Goal: Find specific page/section: Find specific page/section

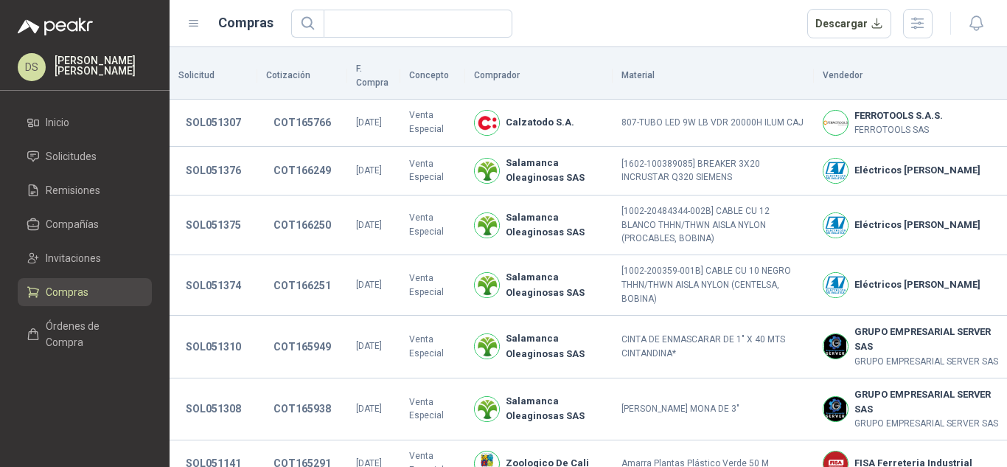
click at [972, 71] on th "Vendedor" at bounding box center [910, 76] width 193 height 46
click at [932, 24] on button "button" at bounding box center [917, 23] width 29 height 29
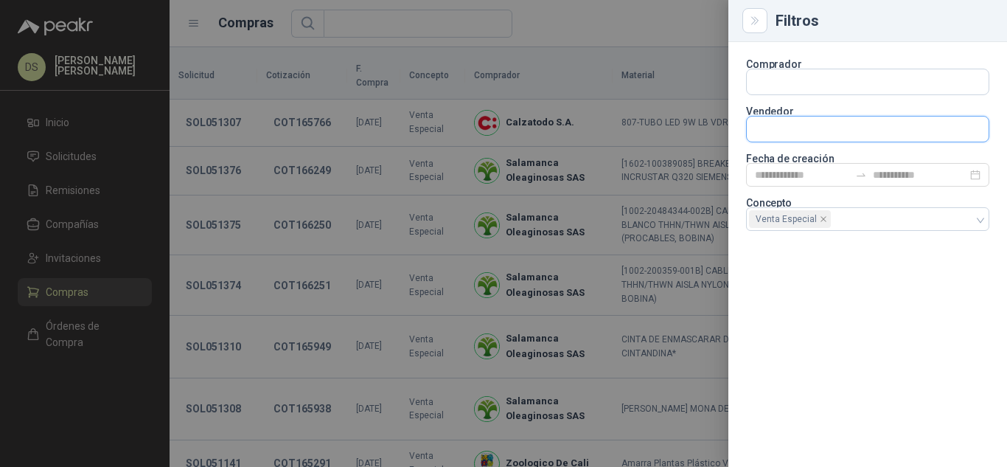
click at [849, 94] on input "text" at bounding box center [868, 81] width 242 height 25
click at [692, 31] on div at bounding box center [503, 233] width 1007 height 467
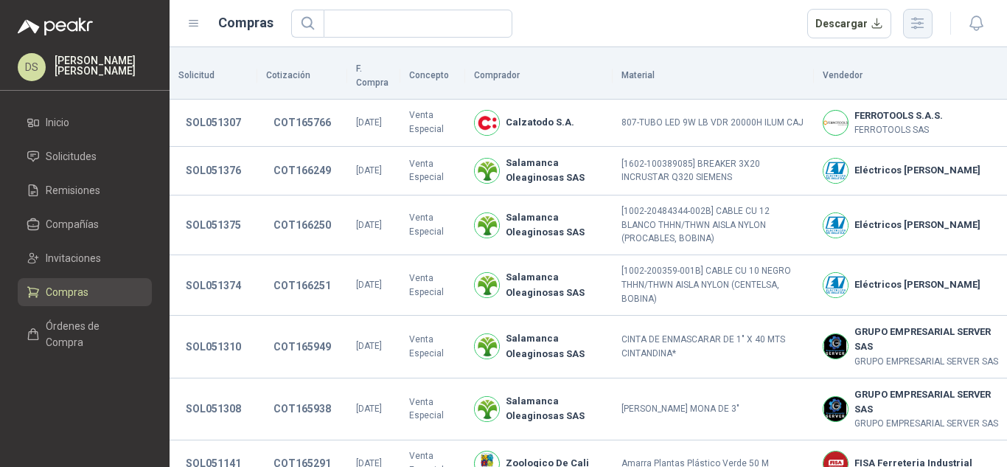
click at [913, 26] on icon "button" at bounding box center [917, 23] width 17 height 17
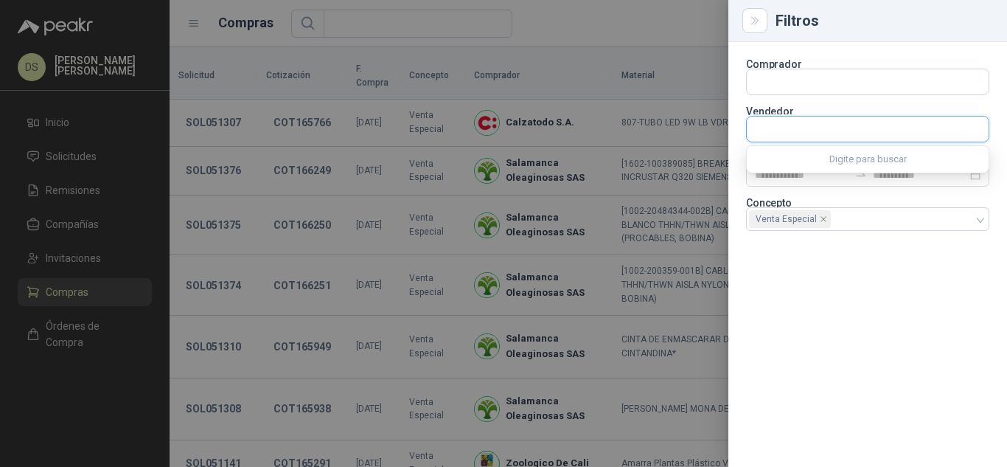
click at [833, 136] on input "text" at bounding box center [868, 129] width 242 height 25
drag, startPoint x: 818, startPoint y: 122, endPoint x: 752, endPoint y: 133, distance: 66.6
click at [752, 133] on input "**********" at bounding box center [868, 129] width 242 height 25
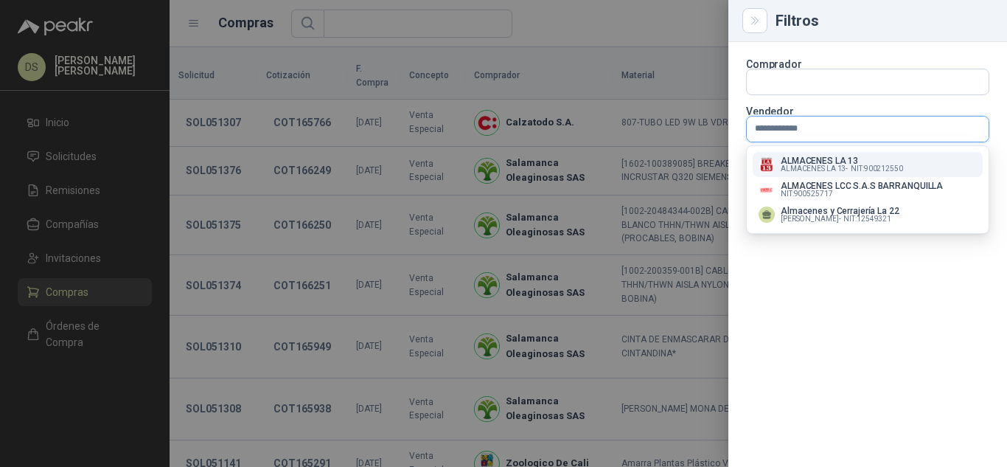
type input "**********"
click at [835, 170] on span "ALMACENES LA 13 -" at bounding box center [814, 168] width 67 height 7
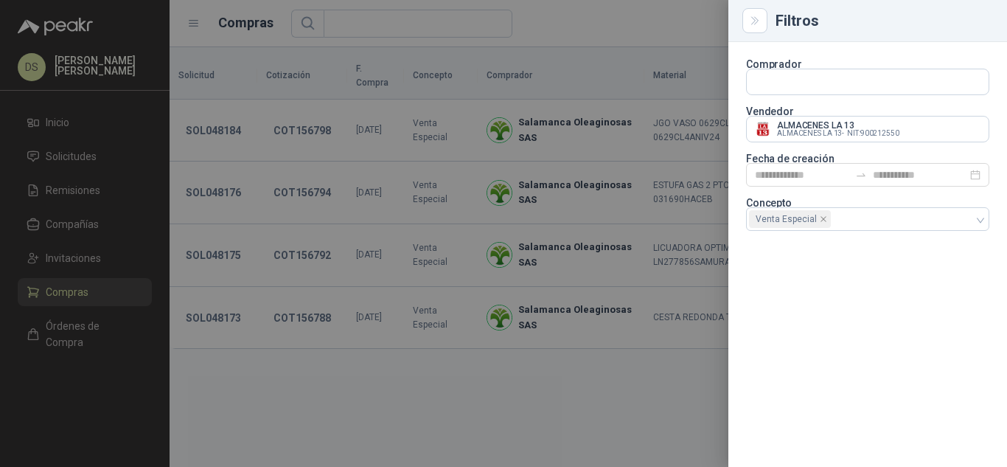
click at [659, 43] on div at bounding box center [503, 233] width 1007 height 467
